Goal: Task Accomplishment & Management: Use online tool/utility

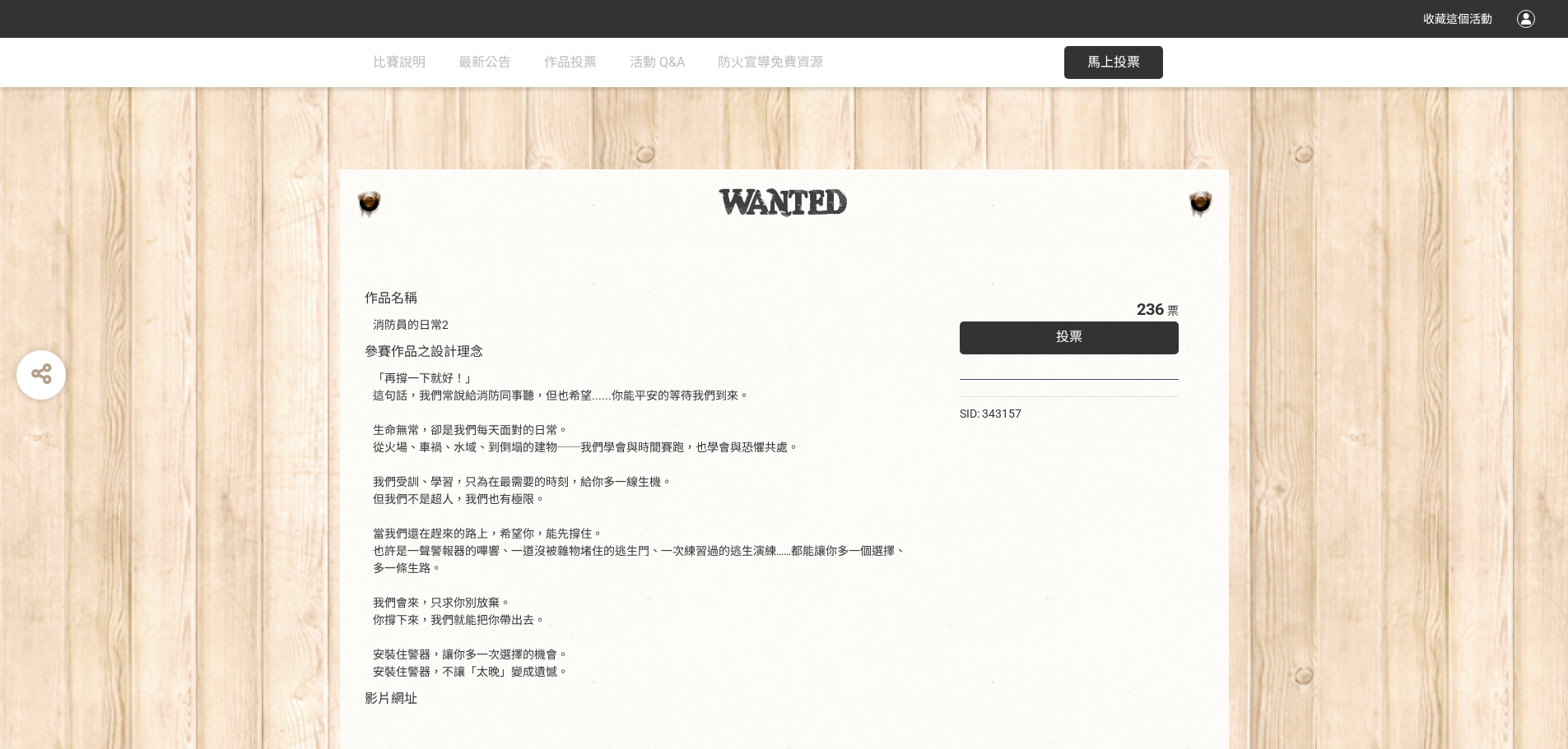
click at [1037, 347] on div "投票" at bounding box center [1069, 337] width 220 height 33
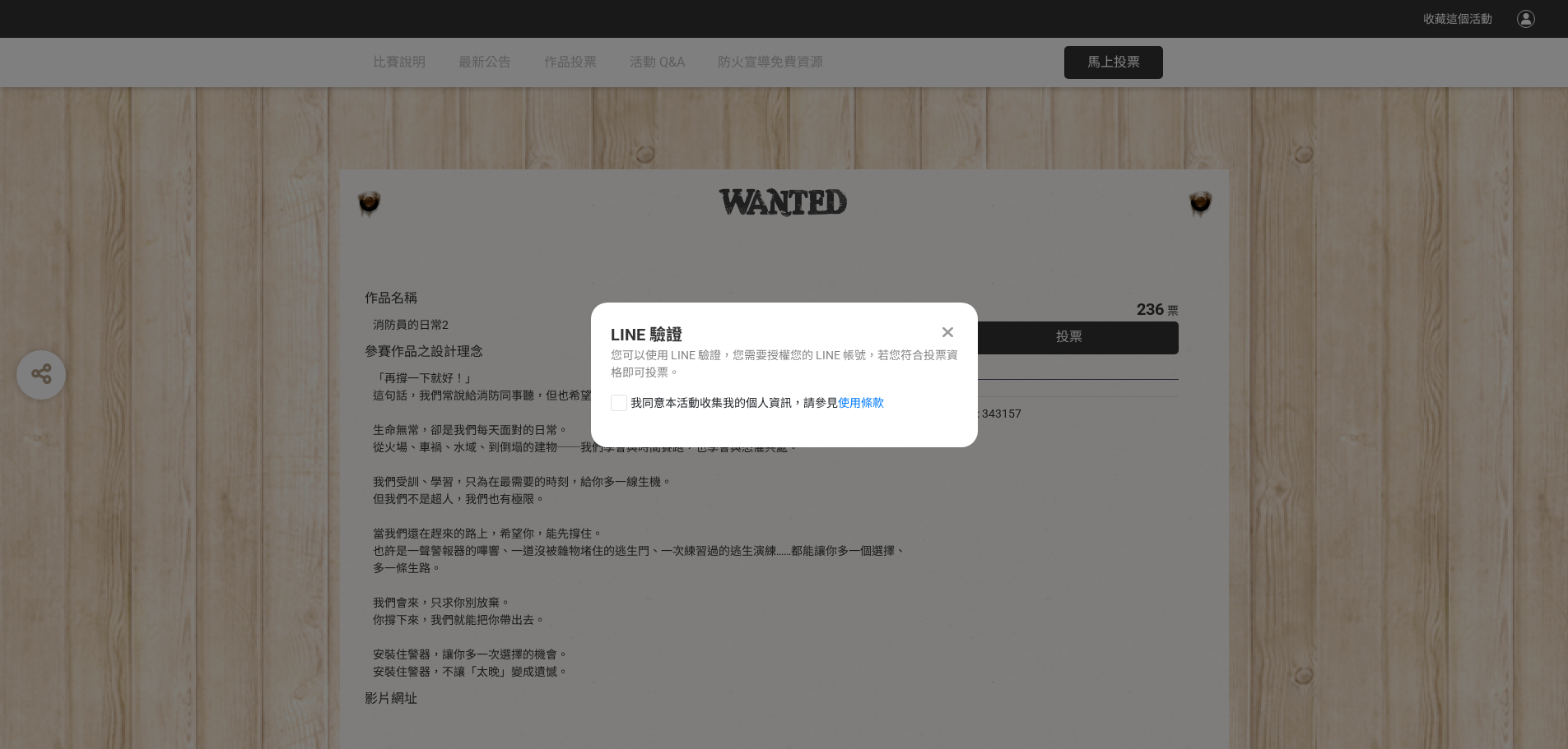
click at [619, 402] on div at bounding box center [619, 403] width 17 height 17
checkbox input "true"
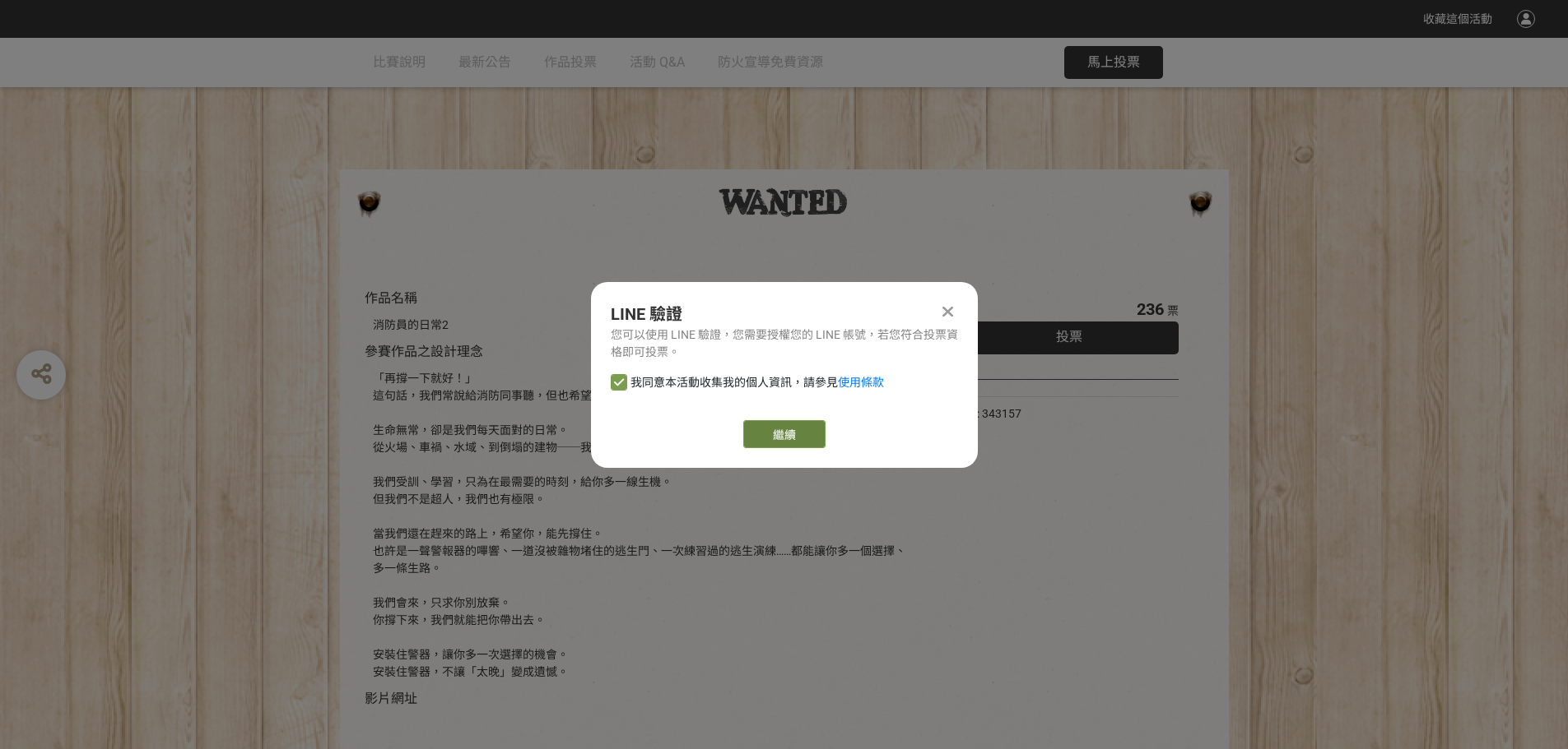
click at [766, 441] on link "繼續" at bounding box center [784, 433] width 83 height 28
click at [777, 436] on link "繼續" at bounding box center [784, 433] width 83 height 28
click at [779, 423] on link "繼續" at bounding box center [784, 433] width 83 height 28
drag, startPoint x: 785, startPoint y: 442, endPoint x: 768, endPoint y: 441, distance: 17.0
click at [785, 442] on link "繼續" at bounding box center [784, 433] width 83 height 28
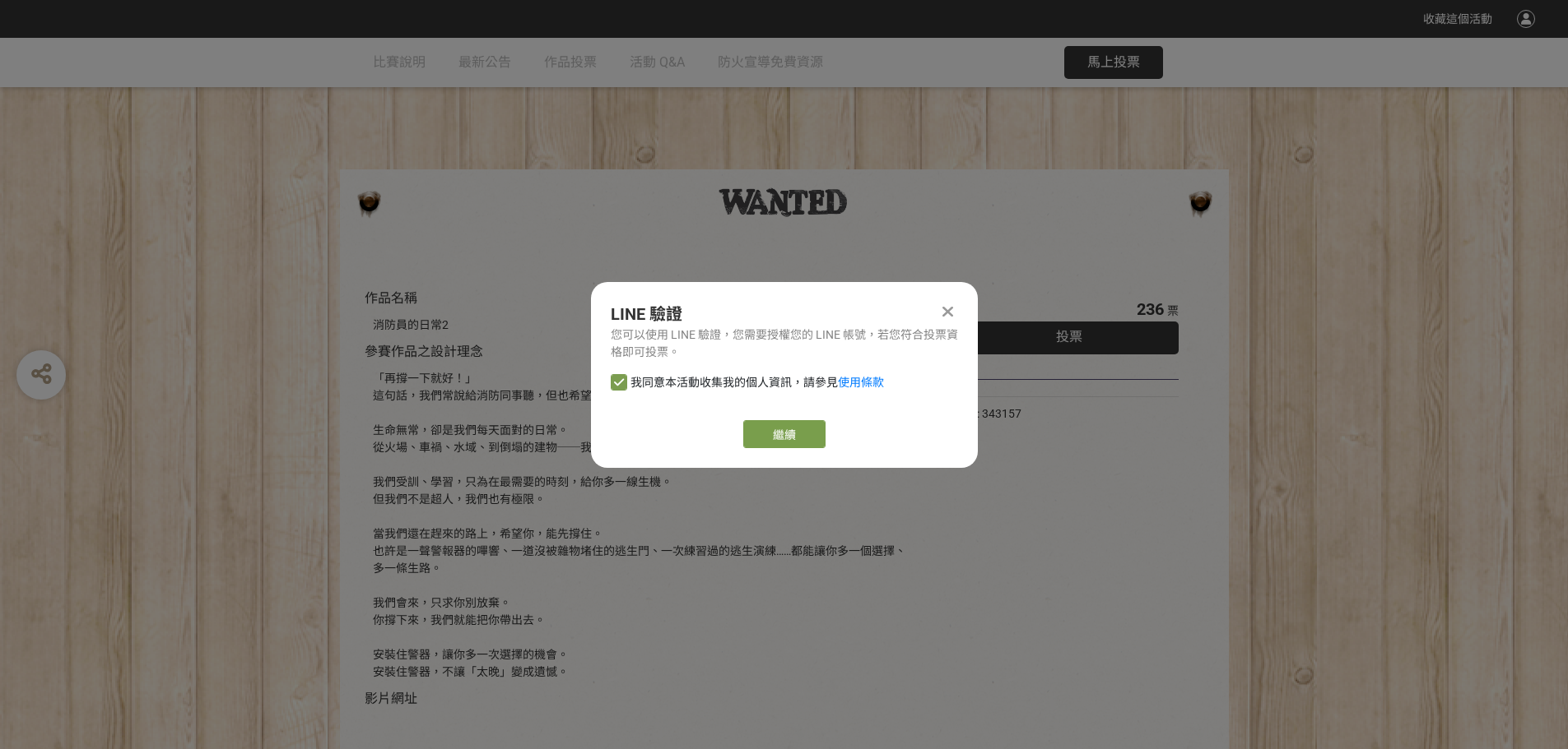
click at [945, 311] on icon at bounding box center [947, 311] width 11 height 17
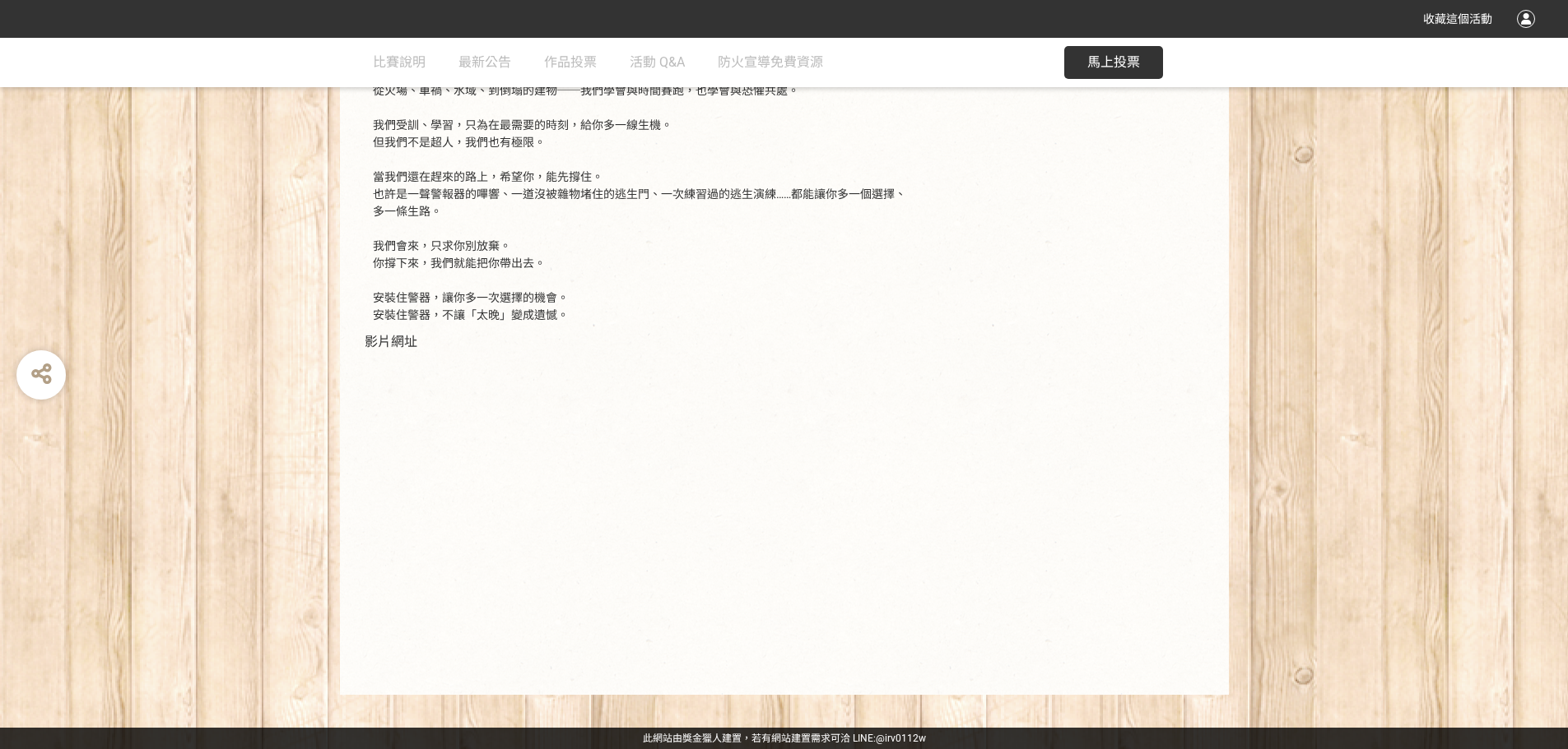
scroll to position [28, 0]
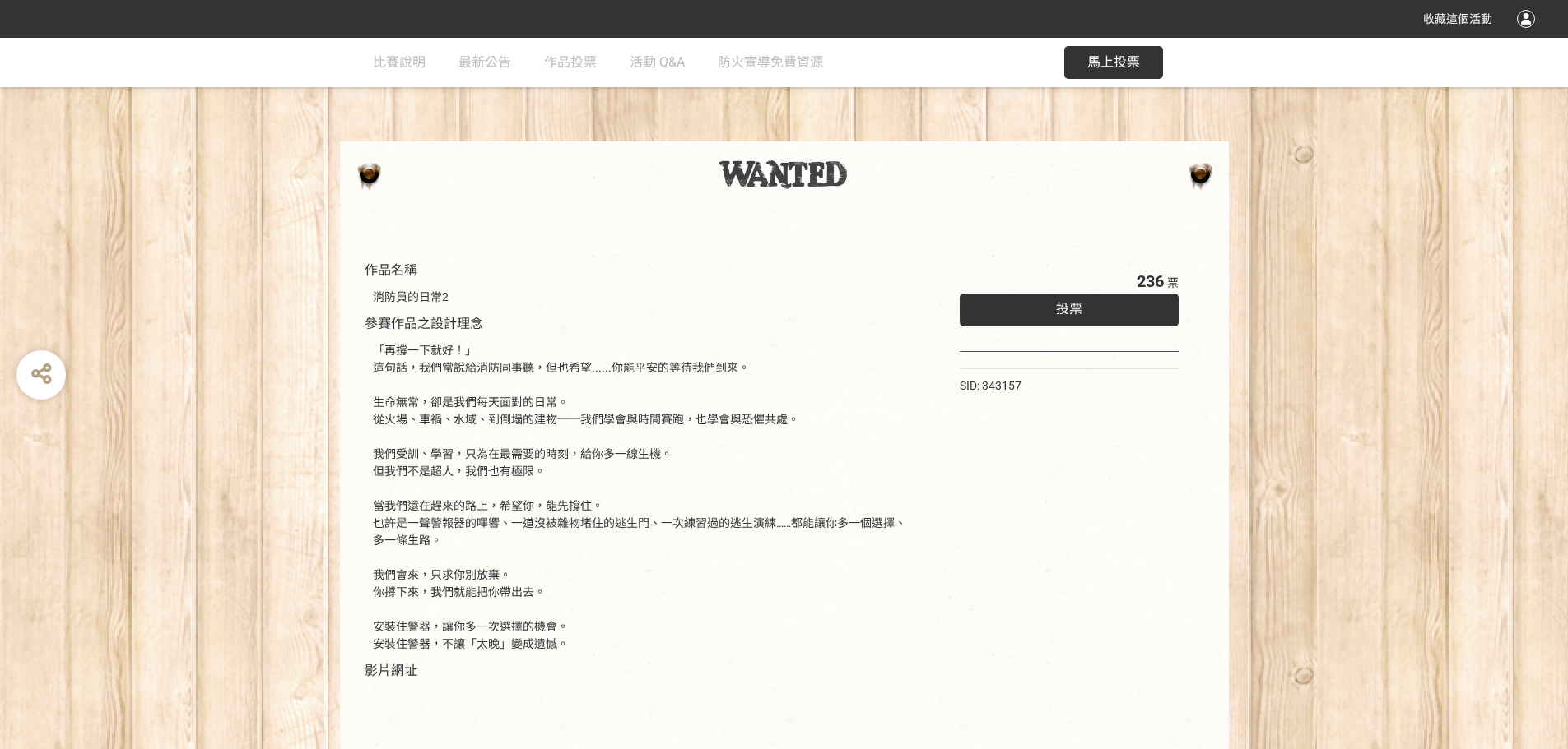
click at [1147, 308] on div "投票" at bounding box center [1069, 310] width 220 height 33
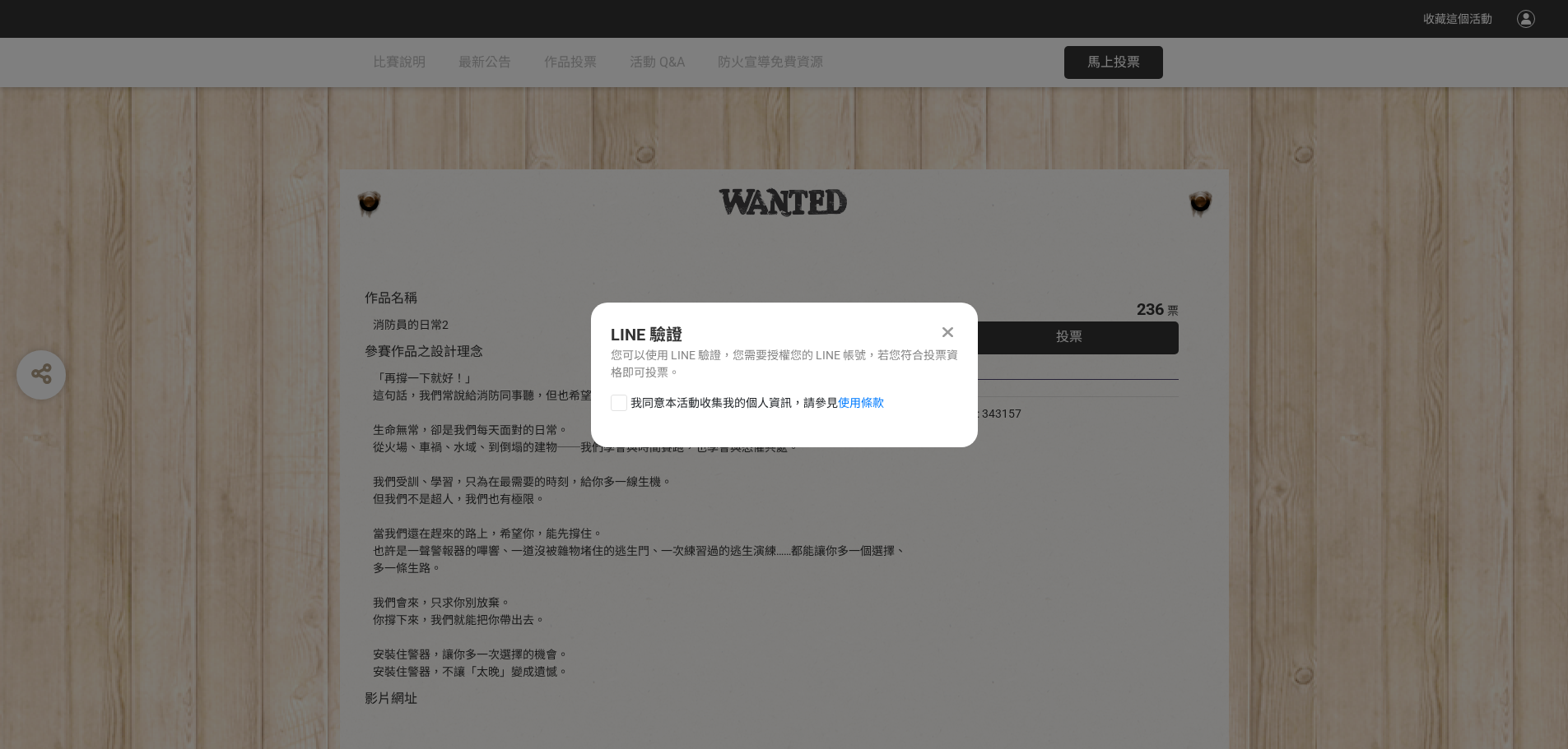
click at [948, 335] on icon at bounding box center [947, 332] width 11 height 17
